Goal: Obtain resource: Obtain resource

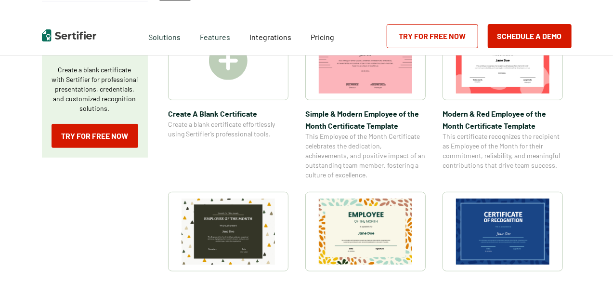
scroll to position [289, 0]
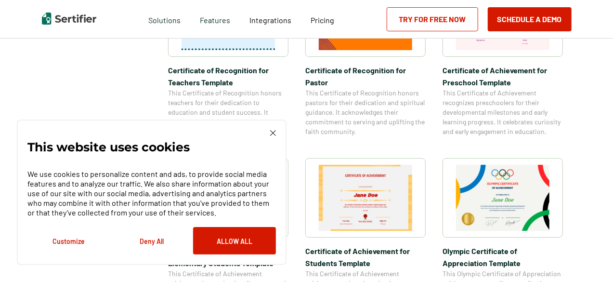
scroll to position [674, 0]
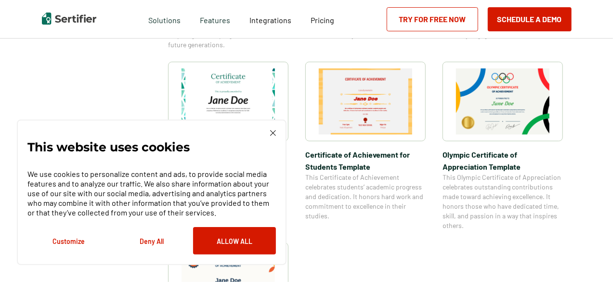
click at [271, 130] on div "This website uses cookies We use cookies to personalize content and ads, to pro…" at bounding box center [152, 191] width 270 height 145
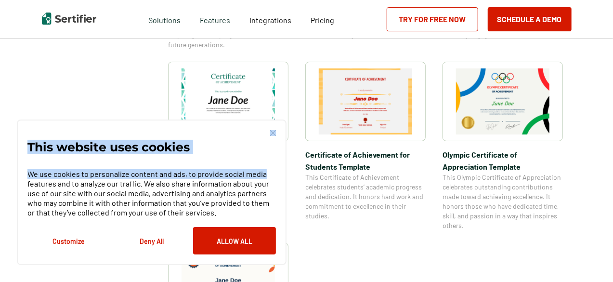
click at [332, 184] on span "This Certificate of Achievement celebrates students’ academic progress and dedi…" at bounding box center [365, 196] width 120 height 48
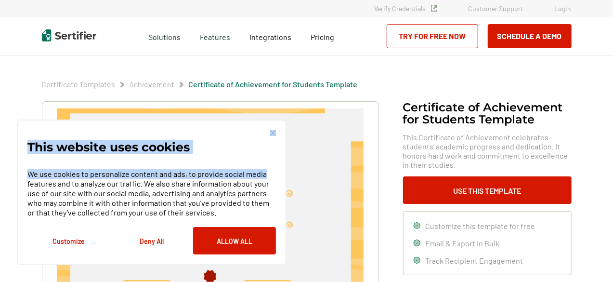
click at [272, 134] on img at bounding box center [273, 133] width 6 height 6
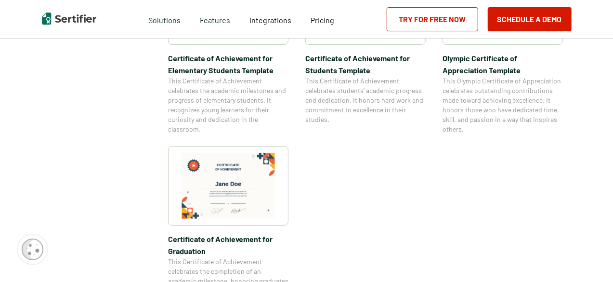
scroll to position [818, 0]
